Goal: Information Seeking & Learning: Understand process/instructions

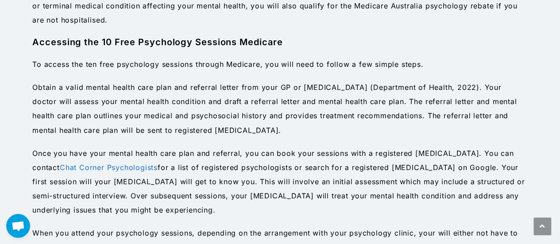
scroll to position [733, 0]
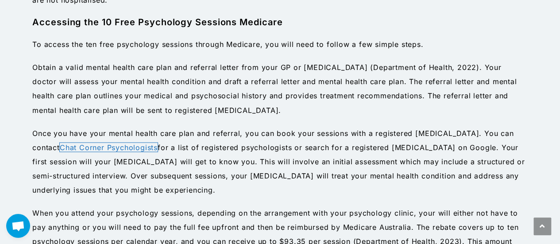
click at [98, 146] on link "Chat Corner Psychologists" at bounding box center [109, 146] width 98 height 9
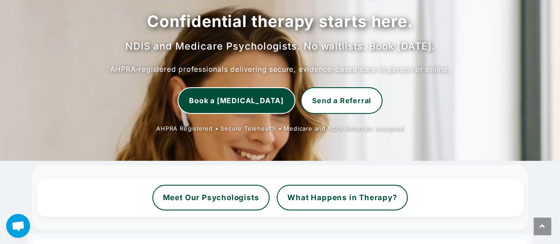
scroll to position [177, 0]
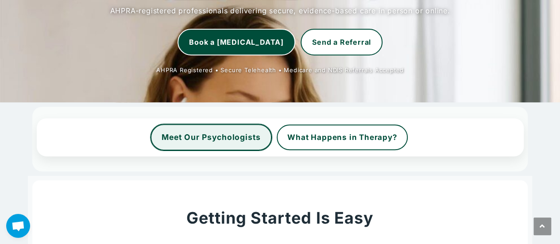
click at [214, 138] on link "Meet Our Psychologists" at bounding box center [210, 137] width 121 height 27
click at [209, 136] on link "Meet Our Psychologists" at bounding box center [210, 137] width 121 height 27
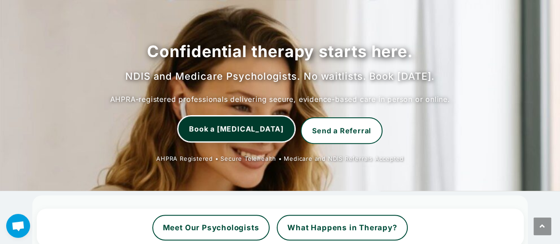
click at [236, 132] on link "Book a Psychologist" at bounding box center [236, 128] width 118 height 27
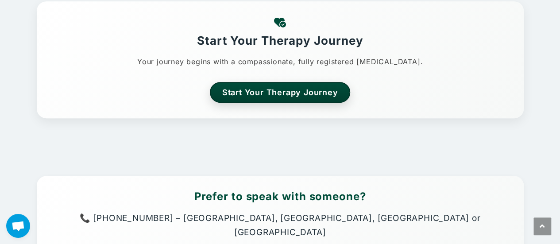
scroll to position [1933, 0]
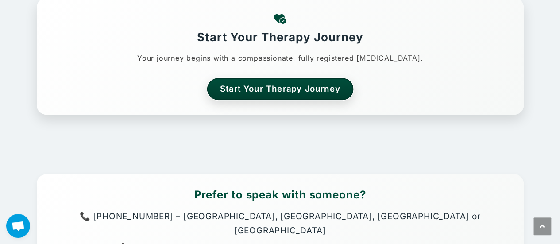
click at [280, 87] on link "Start Your Therapy Journey" at bounding box center [280, 89] width 146 height 22
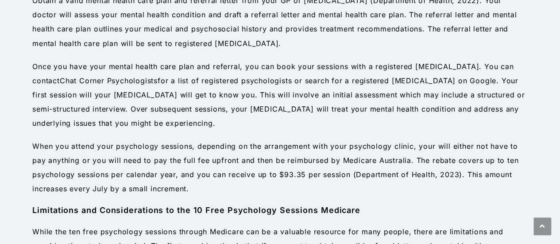
scroll to position [822, 0]
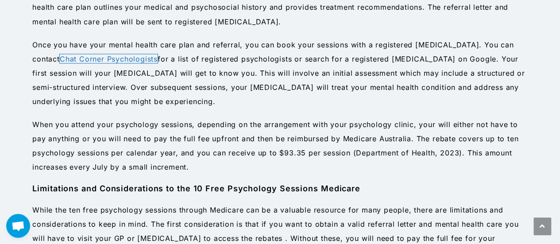
click at [77, 57] on link "Chat Corner Psychologists" at bounding box center [109, 58] width 98 height 9
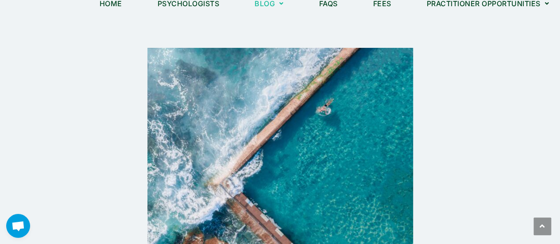
scroll to position [0, 0]
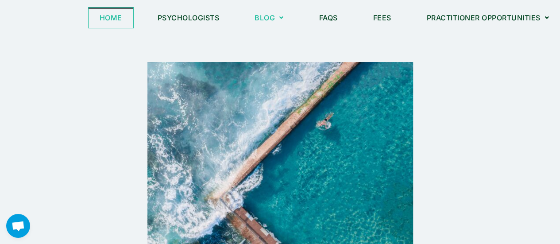
click at [102, 17] on link "Home" at bounding box center [110, 18] width 45 height 20
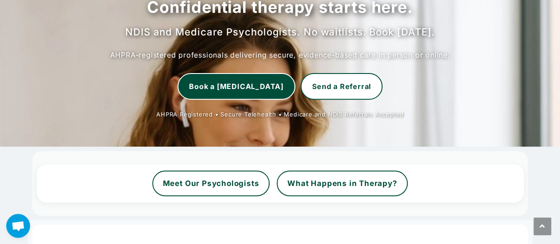
scroll to position [177, 0]
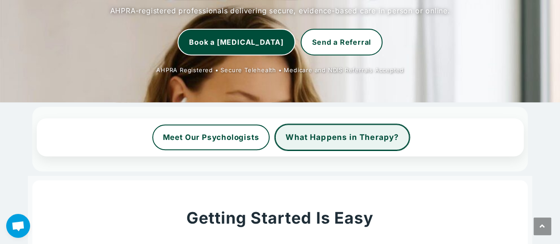
click at [308, 140] on link "What Happens in Therapy?" at bounding box center [342, 137] width 135 height 27
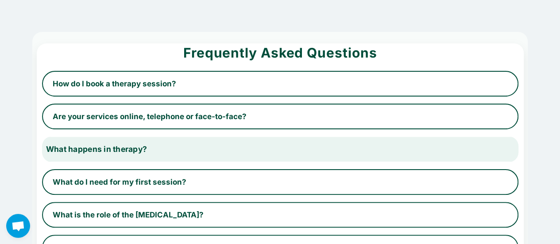
scroll to position [44, 0]
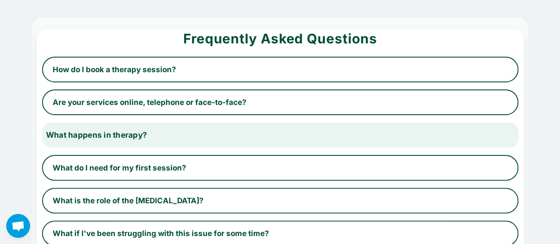
click at [170, 133] on button "What happens in therapy?" at bounding box center [280, 135] width 490 height 27
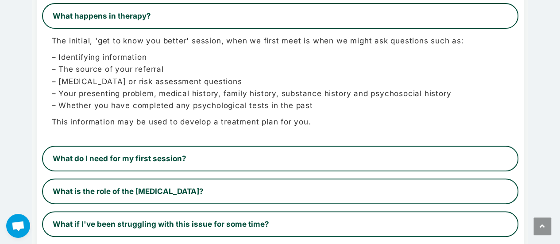
scroll to position [177, 0]
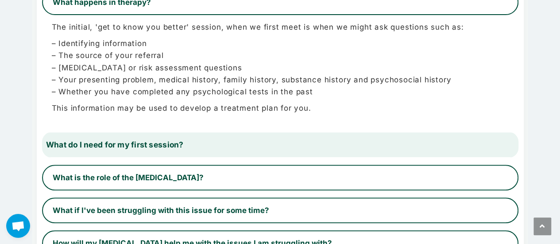
click at [180, 147] on button "What do I need for my first session?" at bounding box center [280, 144] width 490 height 27
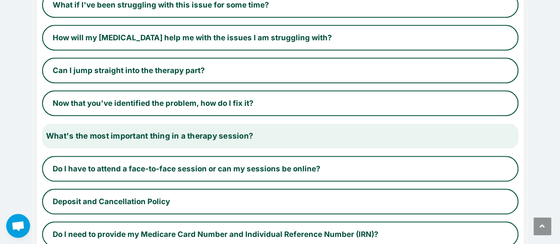
scroll to position [398, 0]
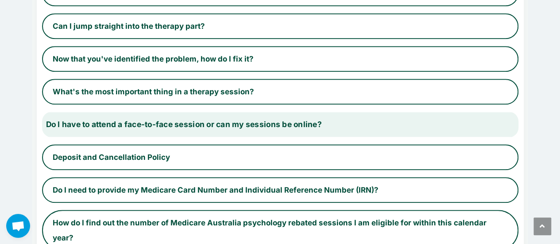
click at [349, 128] on button "Do I have to attend a face-to-face session or can my sessions be online?" at bounding box center [280, 124] width 490 height 27
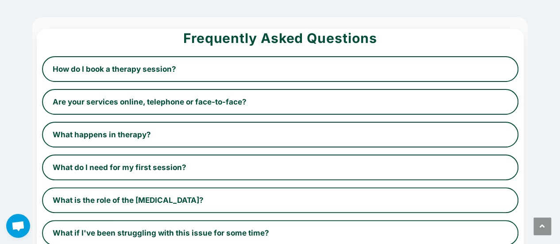
scroll to position [44, 0]
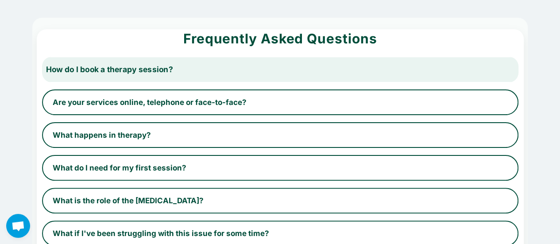
click at [221, 70] on button "How do I book a therapy session?" at bounding box center [280, 69] width 490 height 27
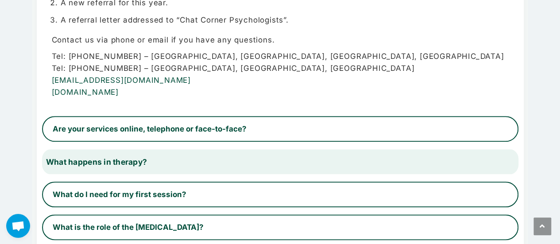
scroll to position [442, 0]
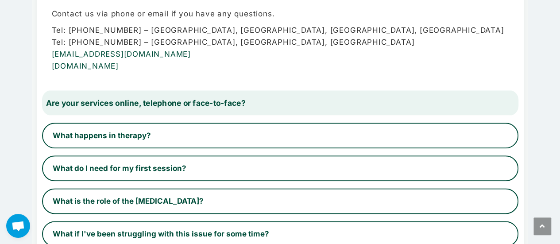
click at [209, 106] on button "Are your services online, telephone or face-to-face?" at bounding box center [280, 103] width 490 height 27
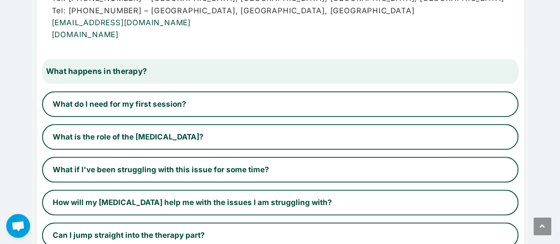
click at [161, 72] on button "What happens in therapy?" at bounding box center [280, 71] width 490 height 27
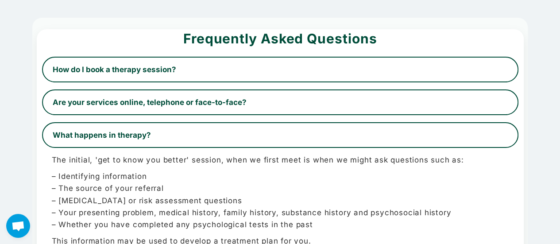
scroll to position [0, 0]
